Goal: Transaction & Acquisition: Subscribe to service/newsletter

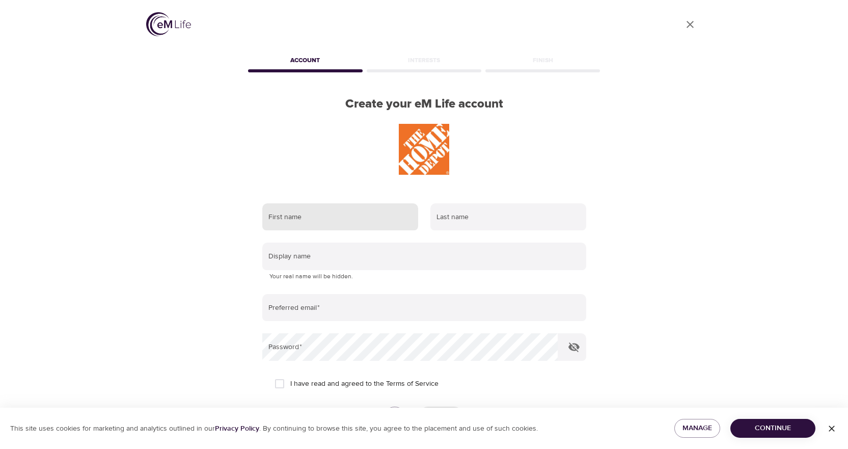
click at [356, 215] on input "text" at bounding box center [340, 217] width 156 height 28
type input "[PERSON_NAME]"
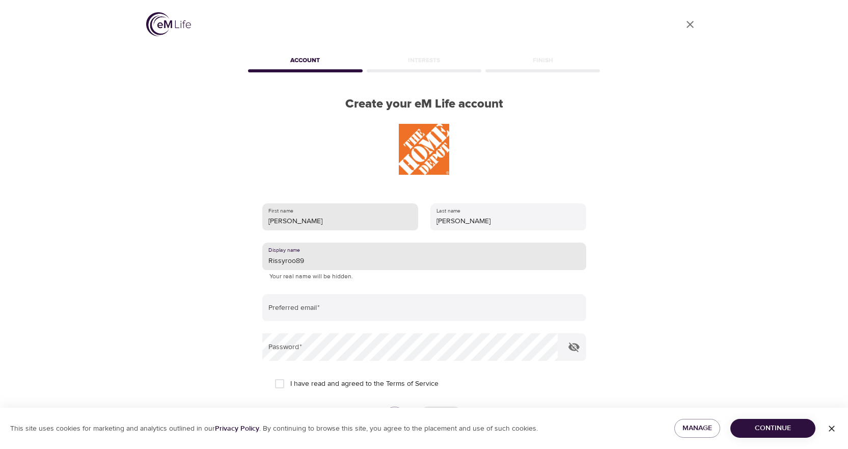
type input "Rissyroo89"
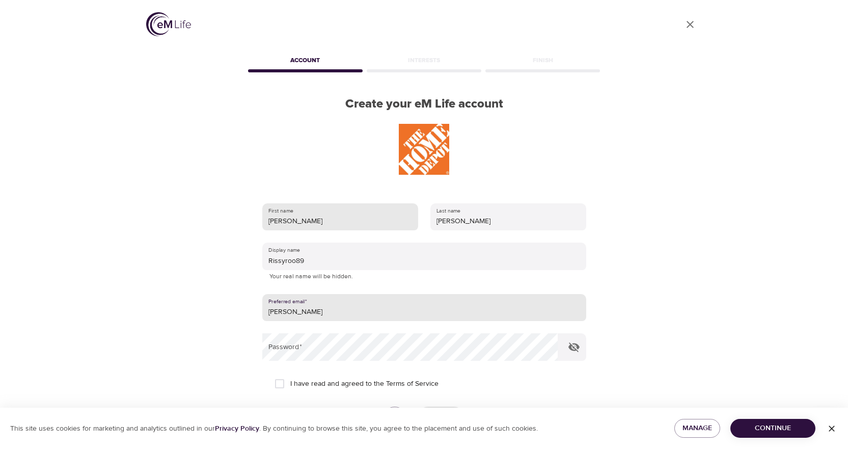
type input "[EMAIL_ADDRESS][DOMAIN_NAME]"
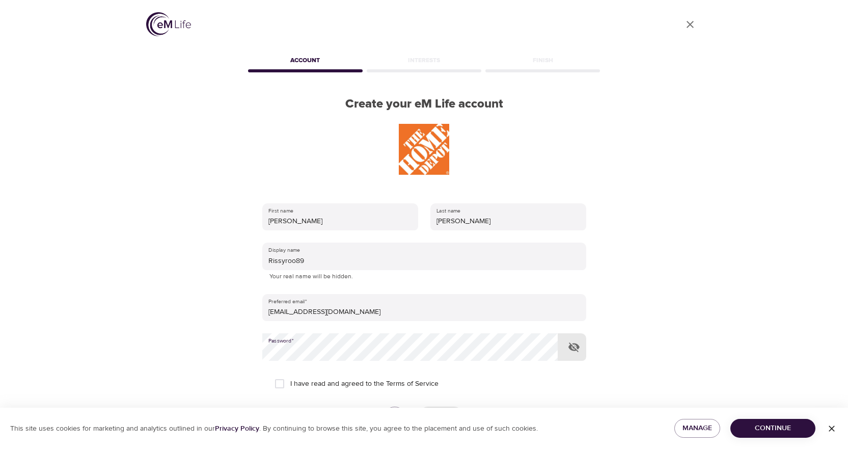
click at [283, 382] on input "I have read and agreed to the Terms of Service" at bounding box center [279, 383] width 21 height 21
checkbox input "true"
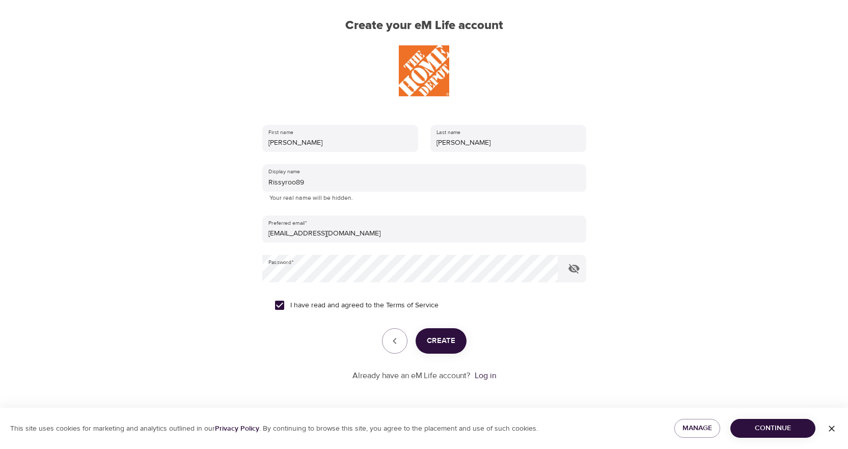
scroll to position [80, 0]
click at [442, 342] on span "Create" at bounding box center [441, 339] width 29 height 13
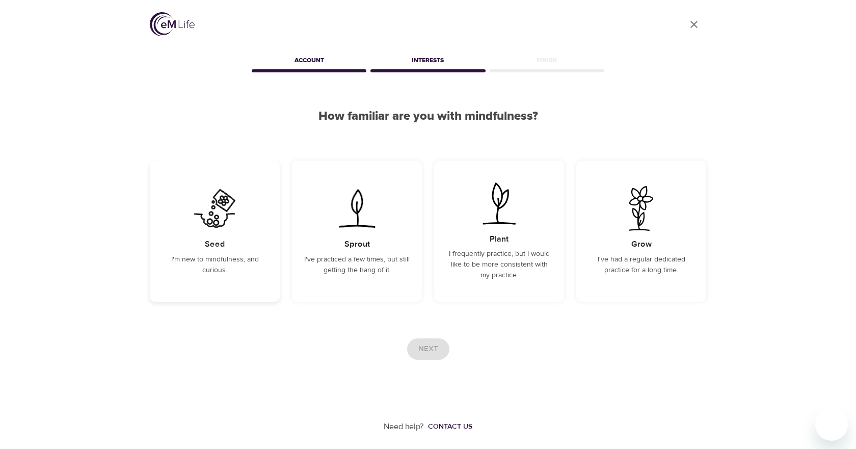
click at [257, 244] on div "Seed I'm new to mindfulness, and curious." at bounding box center [215, 230] width 130 height 141
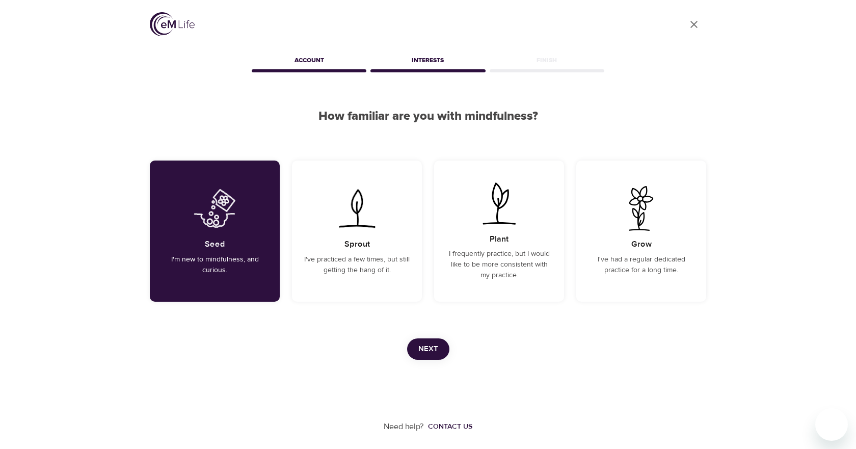
click at [432, 351] on span "Next" at bounding box center [428, 348] width 20 height 13
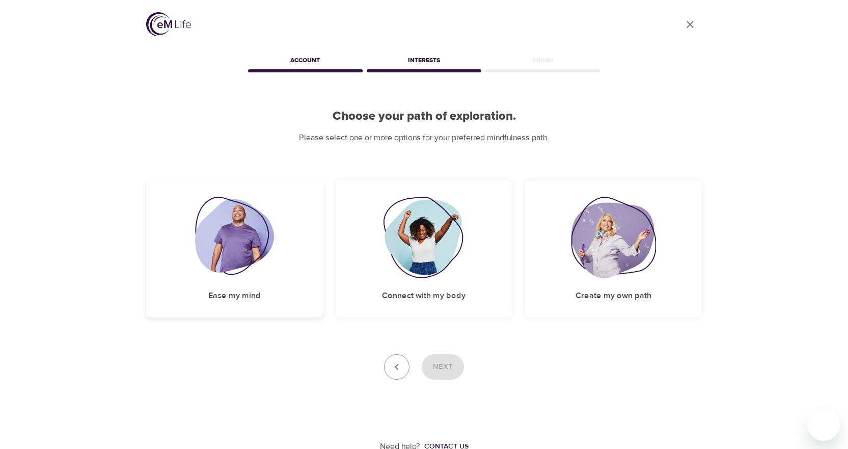
click at [316, 284] on div "Ease my mind" at bounding box center [234, 248] width 177 height 137
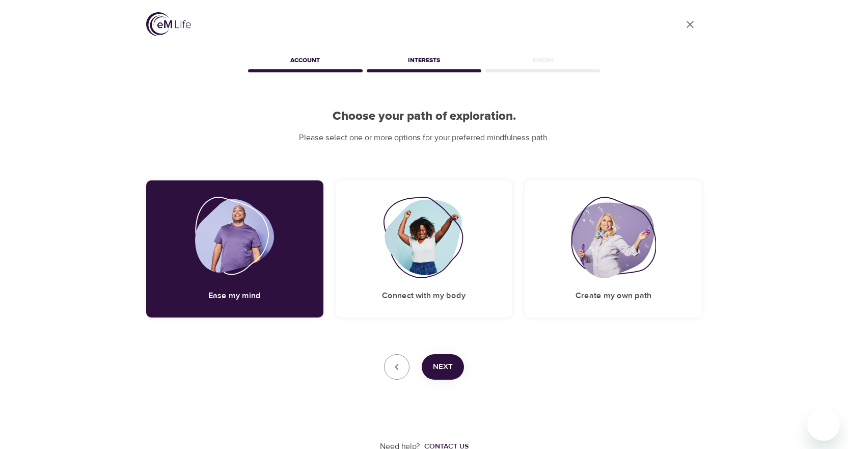
click at [443, 366] on span "Next" at bounding box center [443, 366] width 20 height 13
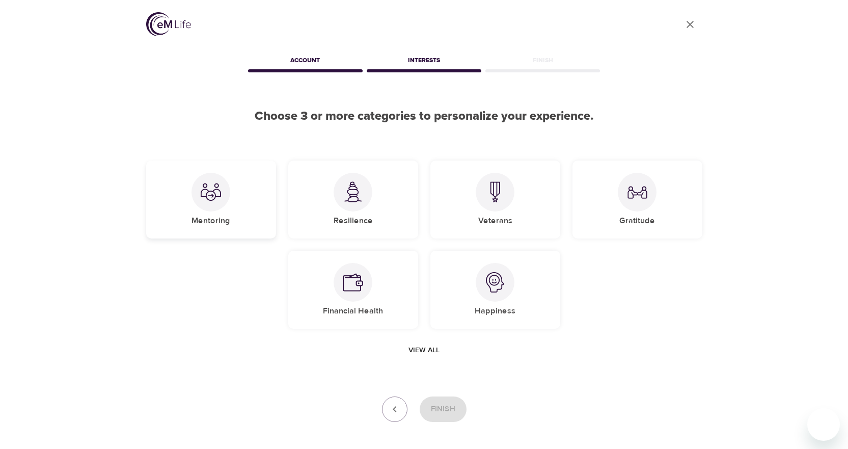
click at [273, 186] on div "Mentoring" at bounding box center [211, 199] width 130 height 78
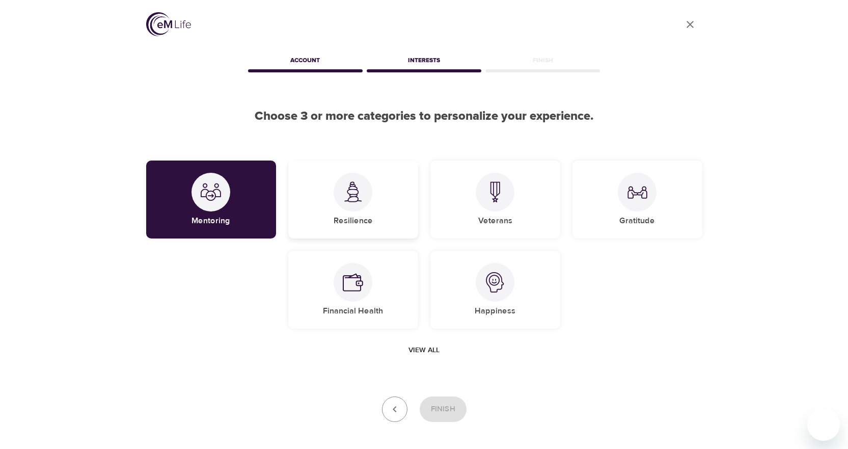
click at [360, 199] on img at bounding box center [353, 191] width 20 height 21
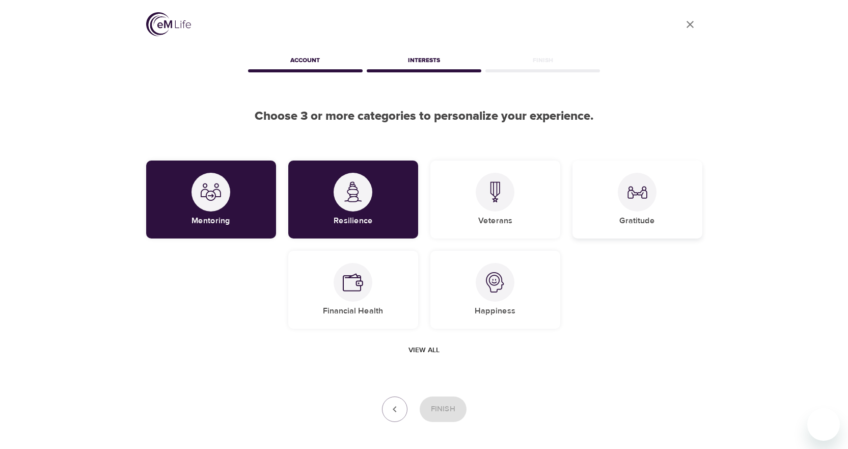
click at [616, 202] on div "Gratitude" at bounding box center [637, 199] width 130 height 78
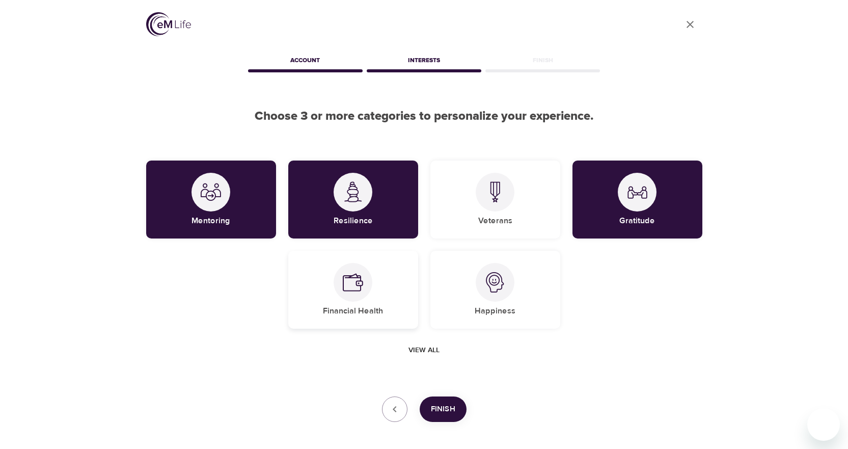
click at [389, 274] on div "Financial Health" at bounding box center [353, 290] width 130 height 78
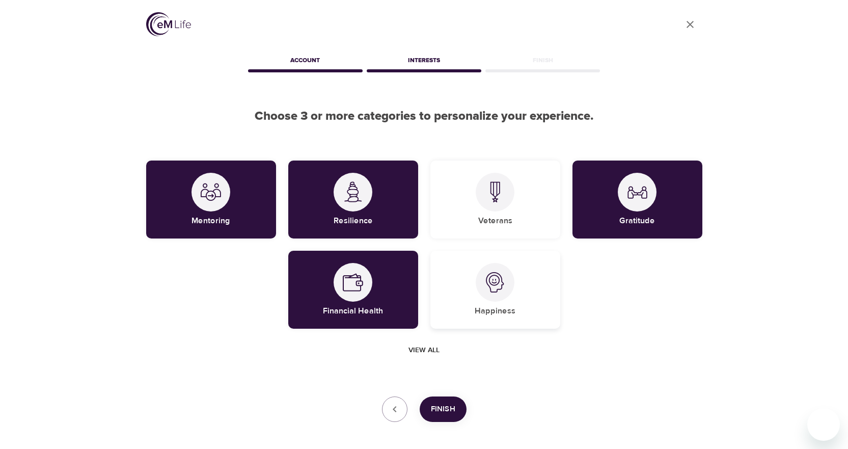
click at [498, 285] on img at bounding box center [495, 282] width 20 height 20
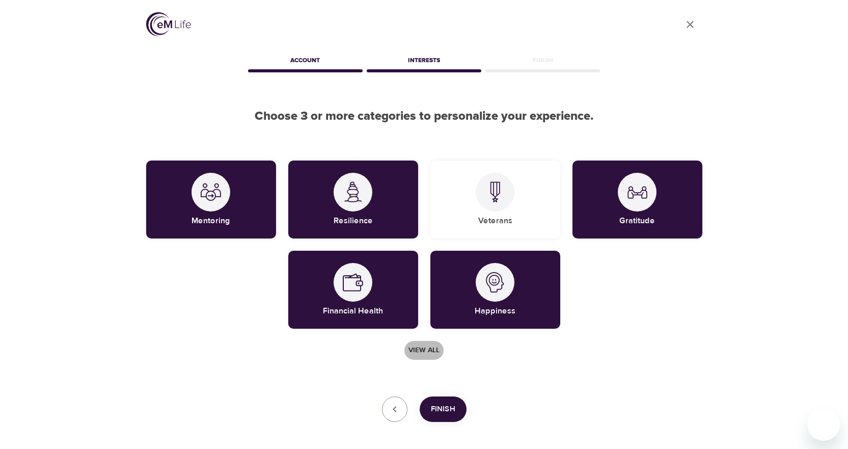
click at [428, 351] on span "View all" at bounding box center [423, 350] width 31 height 13
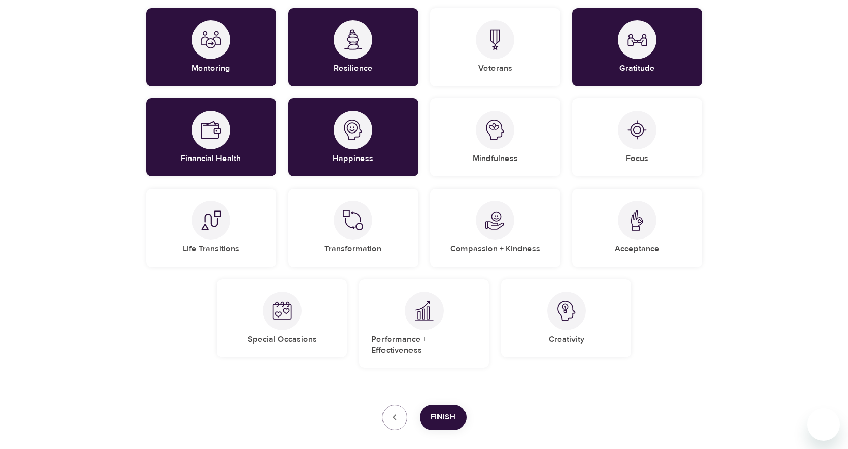
scroll to position [153, 0]
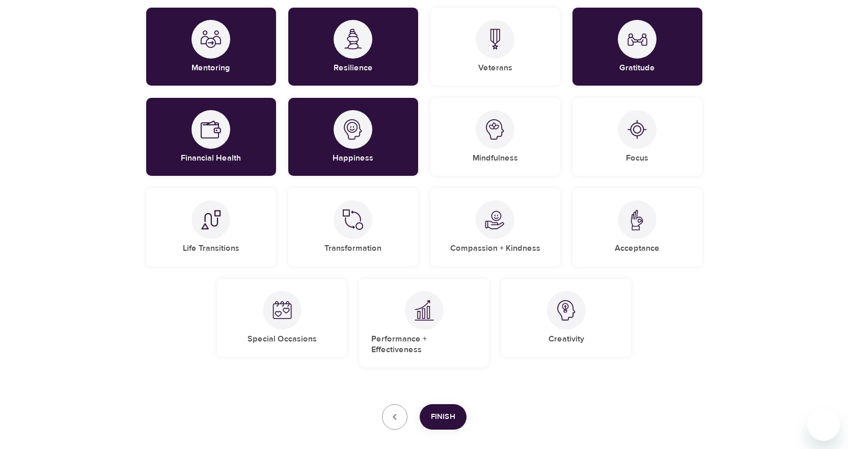
click at [451, 410] on span "Finish" at bounding box center [443, 416] width 24 height 13
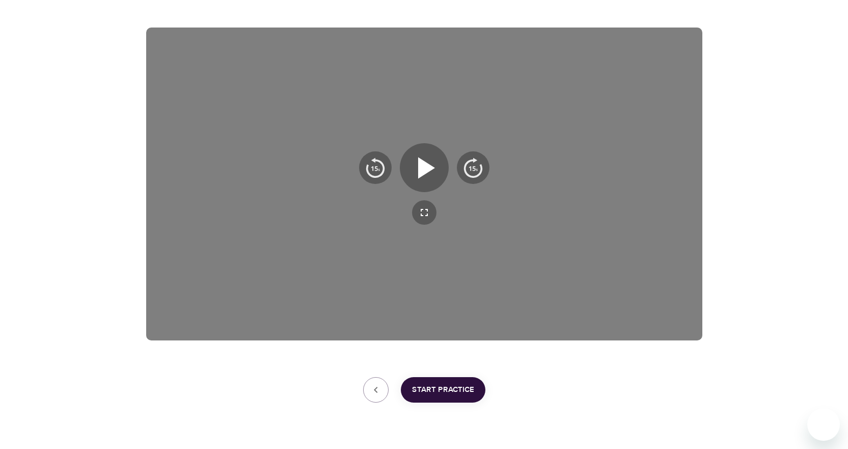
scroll to position [136, 0]
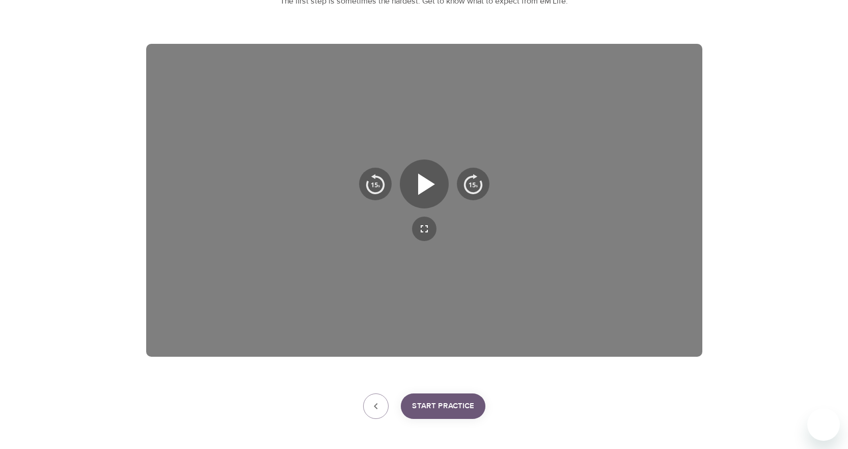
click at [437, 407] on span "Start Practice" at bounding box center [443, 405] width 62 height 13
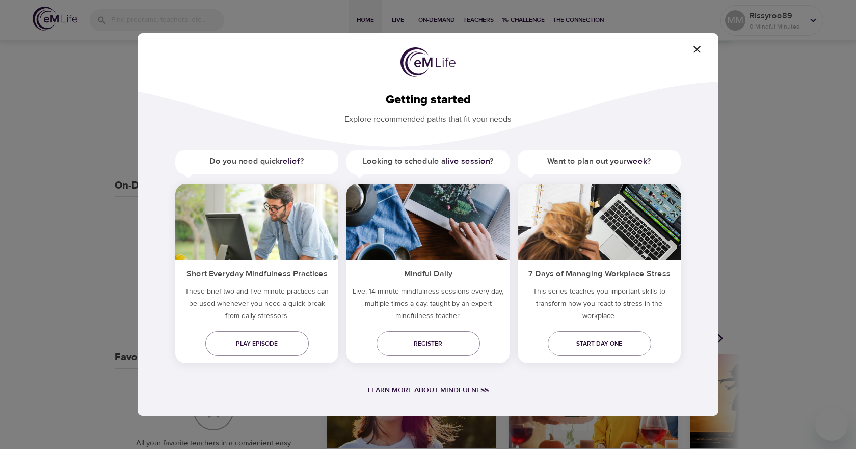
click at [694, 51] on icon "button" at bounding box center [697, 49] width 12 height 12
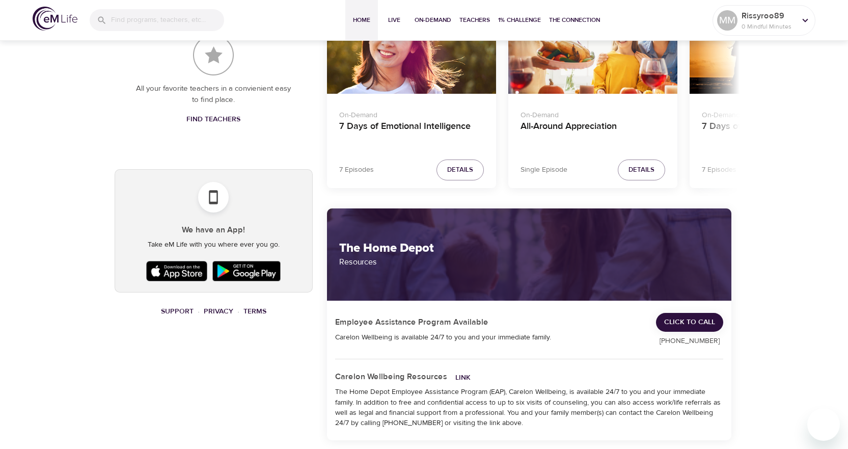
scroll to position [493, 0]
